Goal: Transaction & Acquisition: Purchase product/service

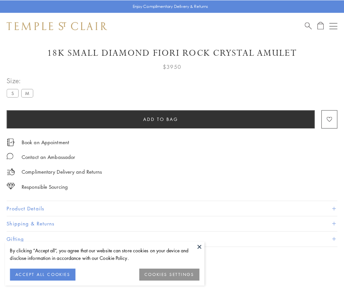
scroll to position [34, 0]
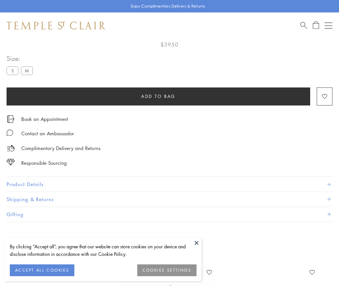
click at [158, 96] on span "Add to bag" at bounding box center [158, 96] width 34 height 7
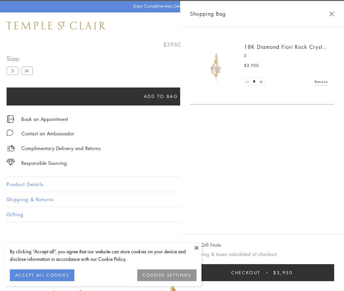
click at [262, 272] on button "Checkout $3,950" at bounding box center [262, 272] width 144 height 17
